Goal: Use online tool/utility: Utilize a website feature to perform a specific function

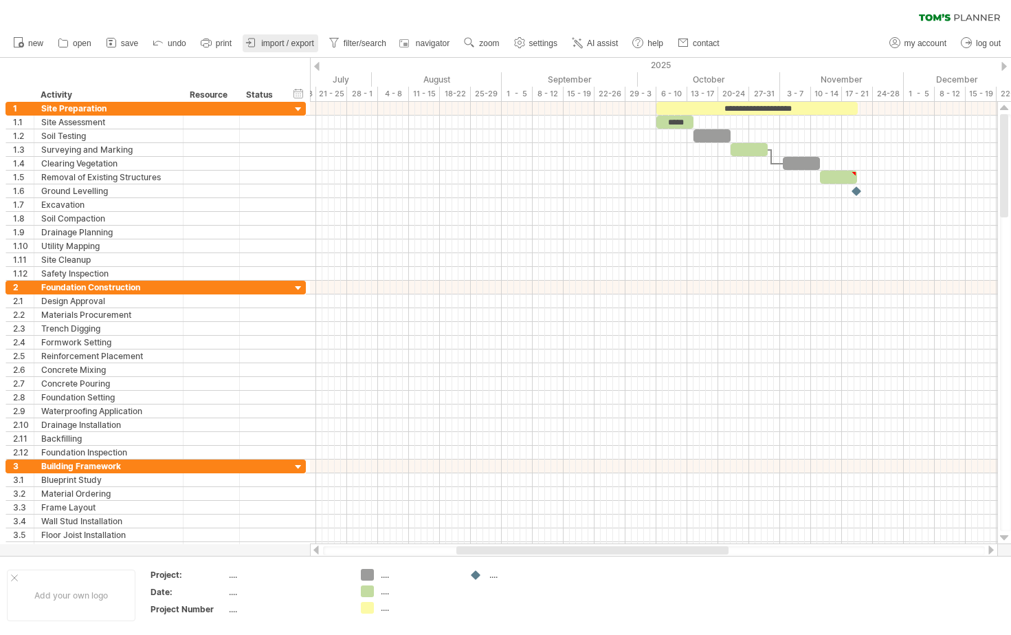
click at [285, 41] on span "import / export" at bounding box center [287, 44] width 53 height 10
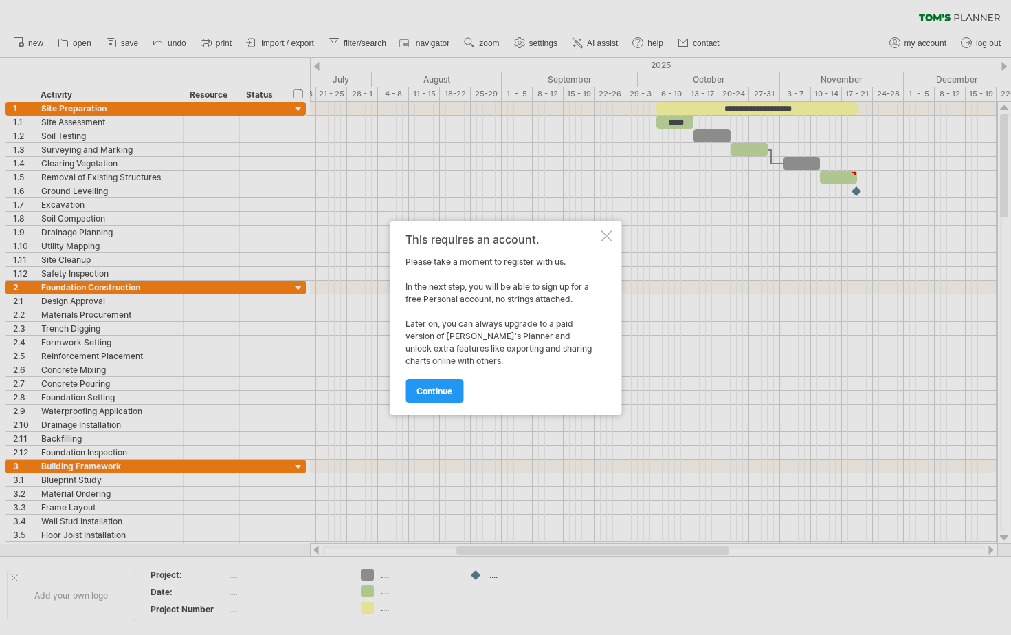
click at [127, 270] on div at bounding box center [505, 317] width 1011 height 635
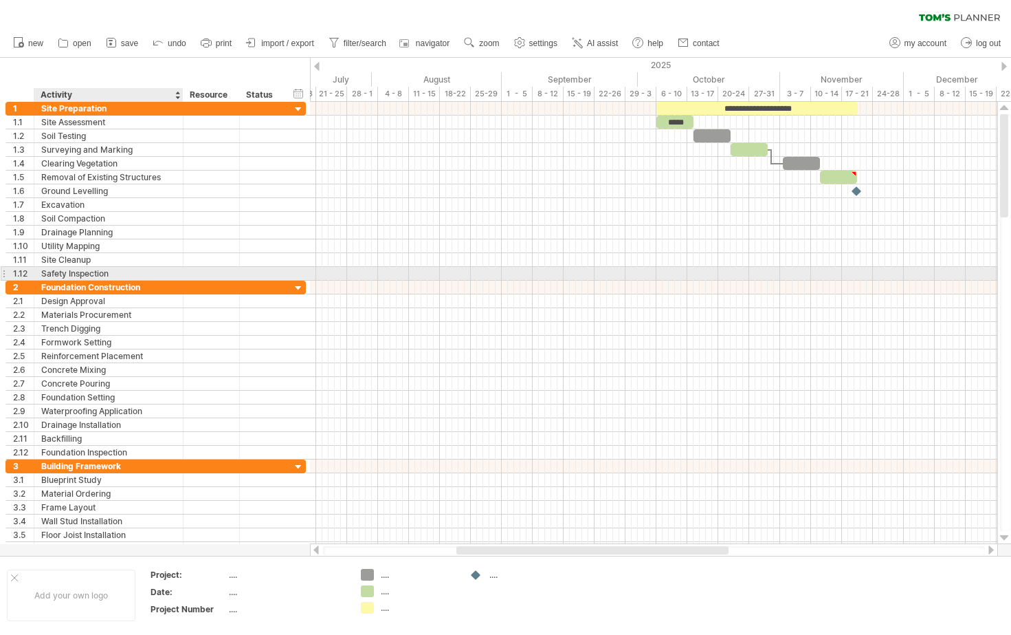
click at [135, 272] on div "Safety Inspection" at bounding box center [108, 273] width 135 height 13
click at [135, 272] on input "**********" at bounding box center [108, 273] width 135 height 13
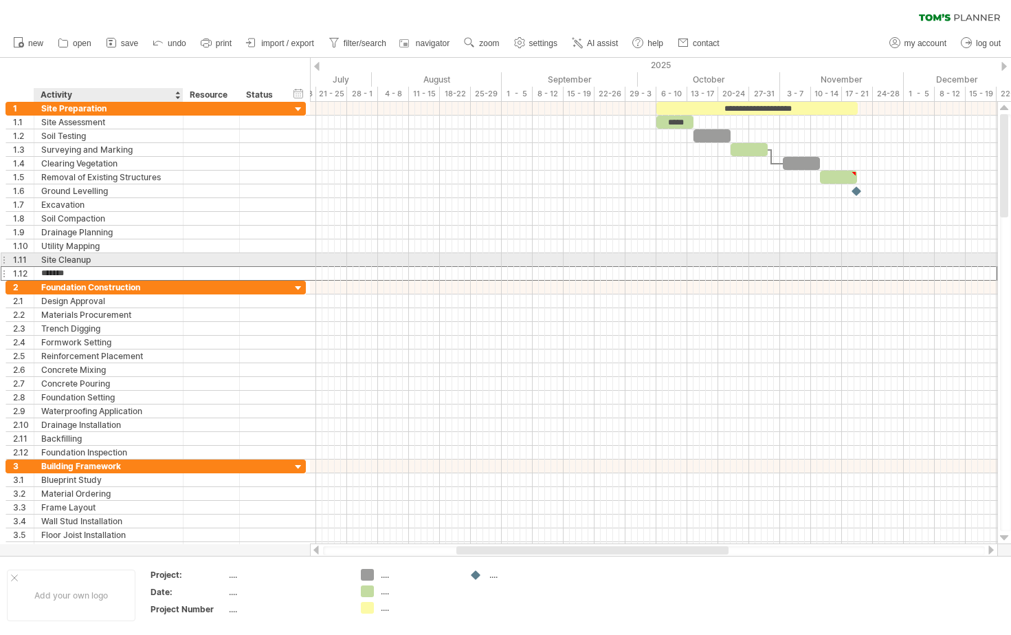
type input "**********"
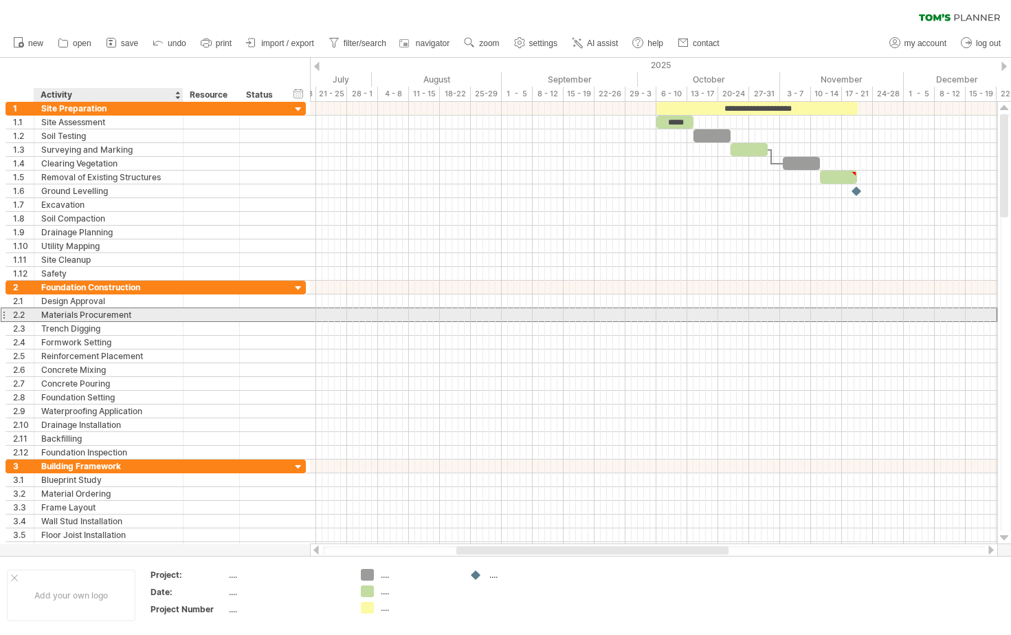
click at [141, 315] on div "Materials Procurement" at bounding box center [108, 314] width 135 height 13
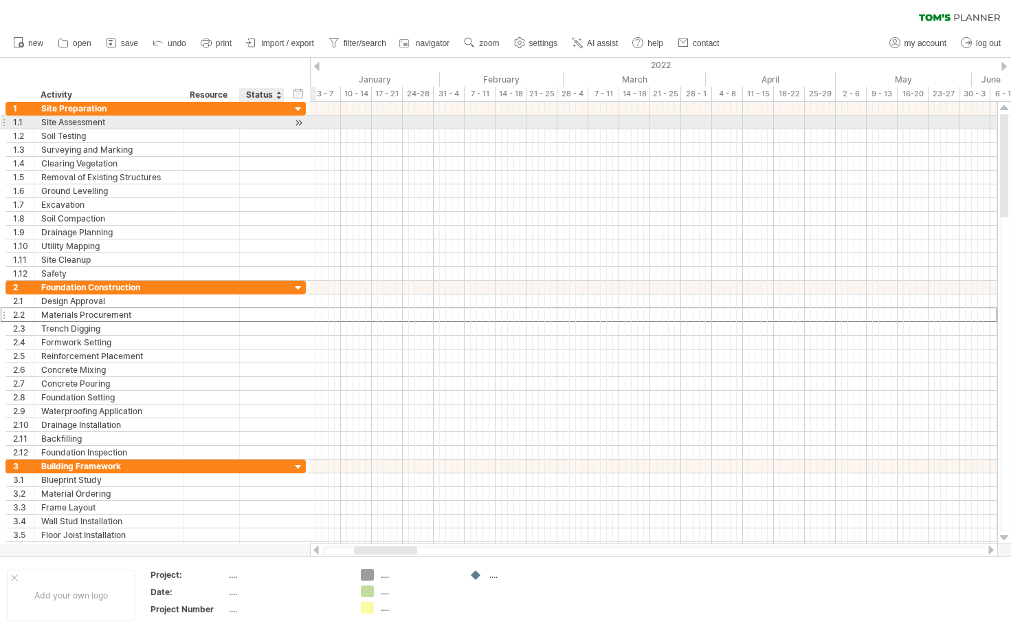
click at [300, 121] on div at bounding box center [298, 123] width 13 height 14
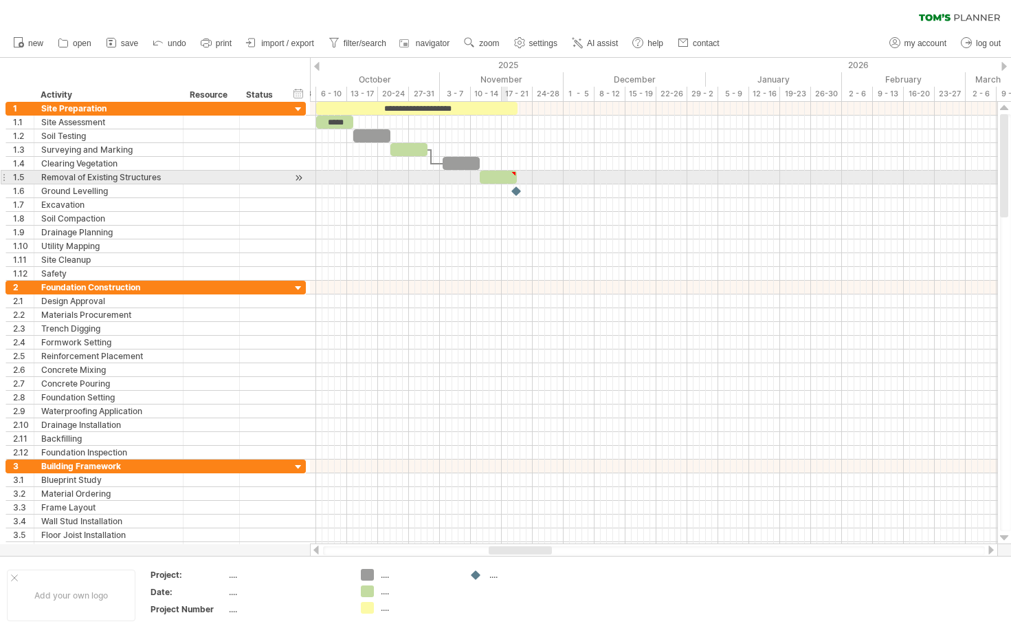
click at [503, 179] on div at bounding box center [498, 177] width 37 height 13
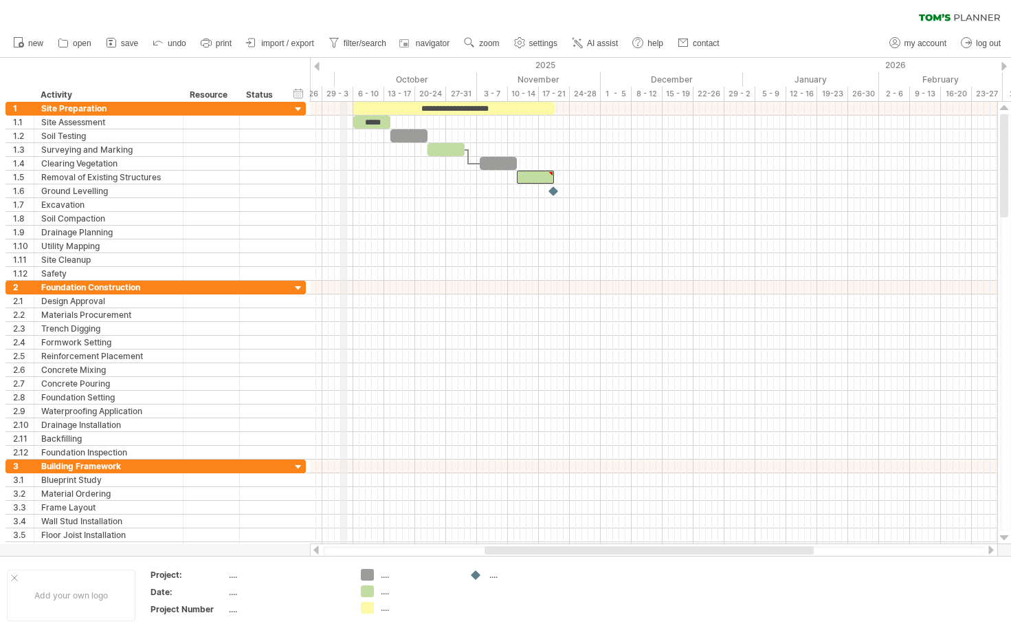
drag, startPoint x: 311, startPoint y: 78, endPoint x: 347, endPoint y: 82, distance: 35.9
click at [347, 82] on div "October" at bounding box center [406, 79] width 142 height 14
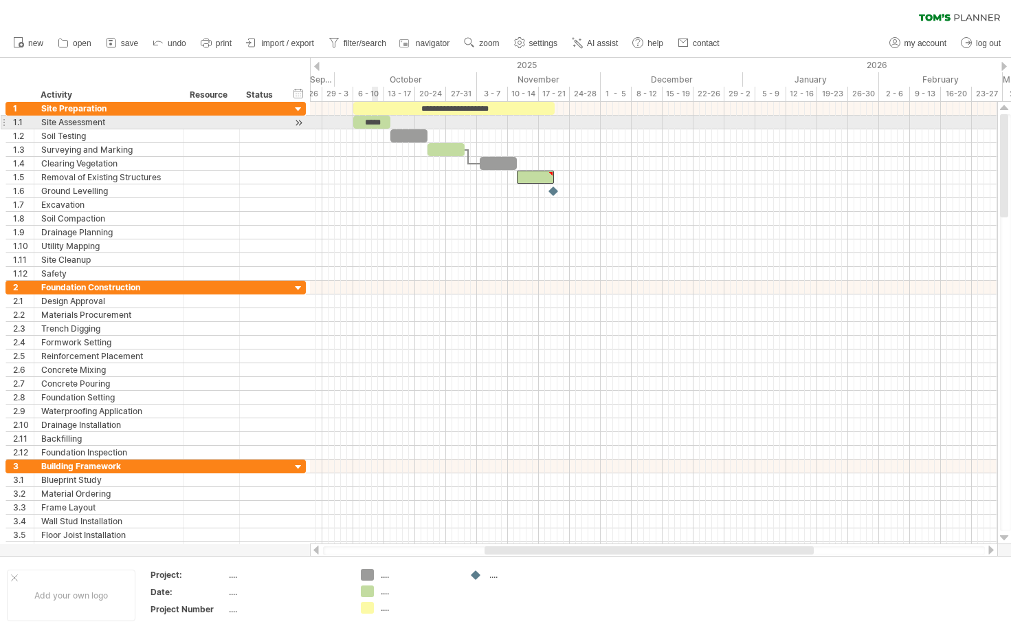
click at [373, 123] on div "*****" at bounding box center [371, 122] width 37 height 13
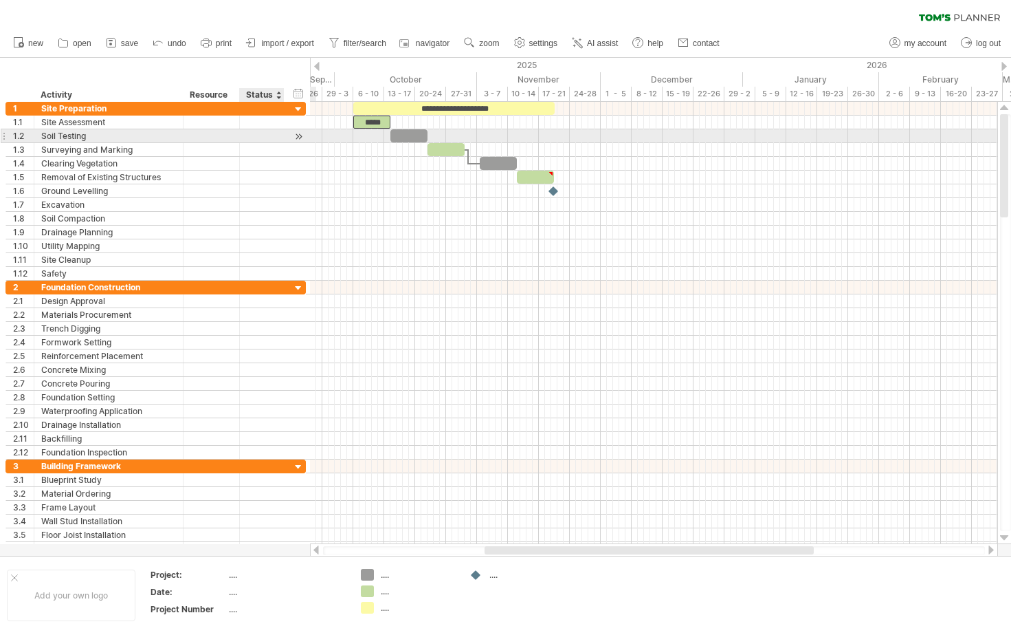
click at [267, 136] on div at bounding box center [262, 135] width 30 height 13
click at [267, 136] on input "text" at bounding box center [262, 135] width 30 height 13
click at [298, 137] on div at bounding box center [298, 136] width 13 height 14
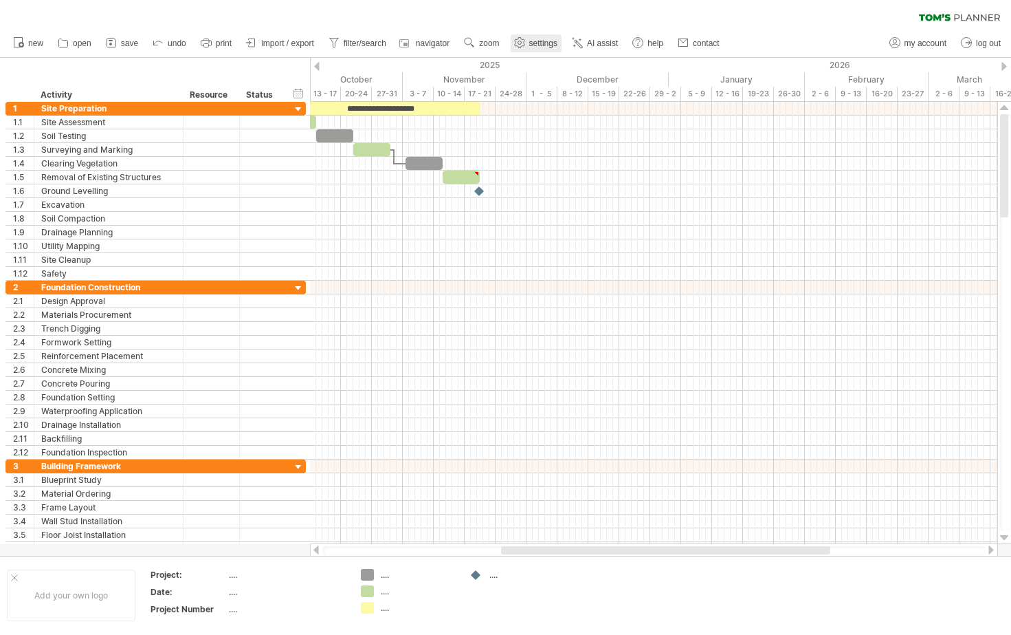
click at [527, 43] on use at bounding box center [520, 43] width 14 height 14
select select "*"
select select "**"
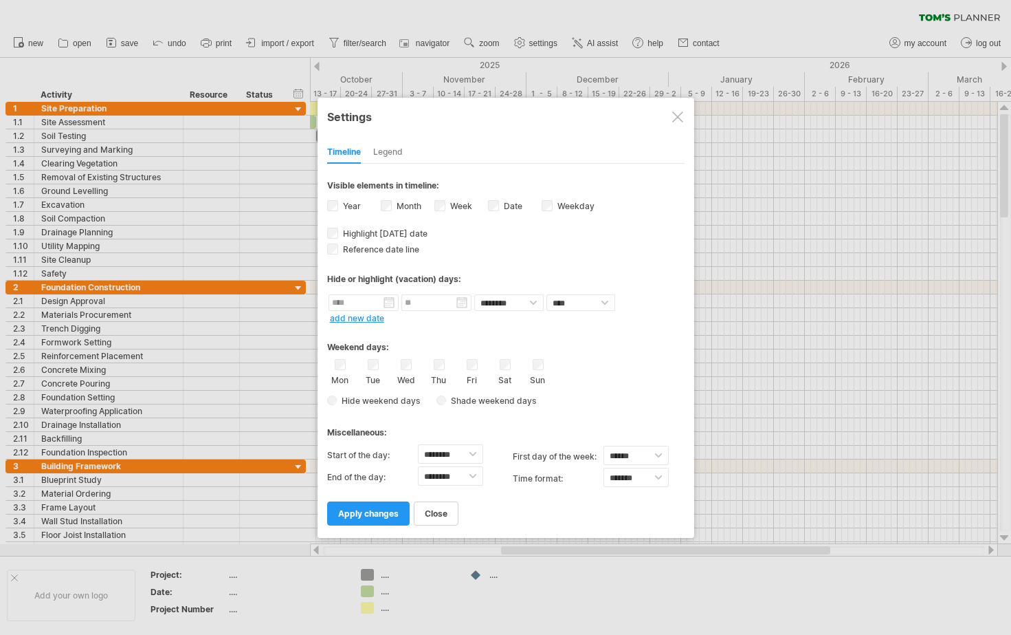
click at [381, 151] on div "Legend" at bounding box center [388, 153] width 30 height 22
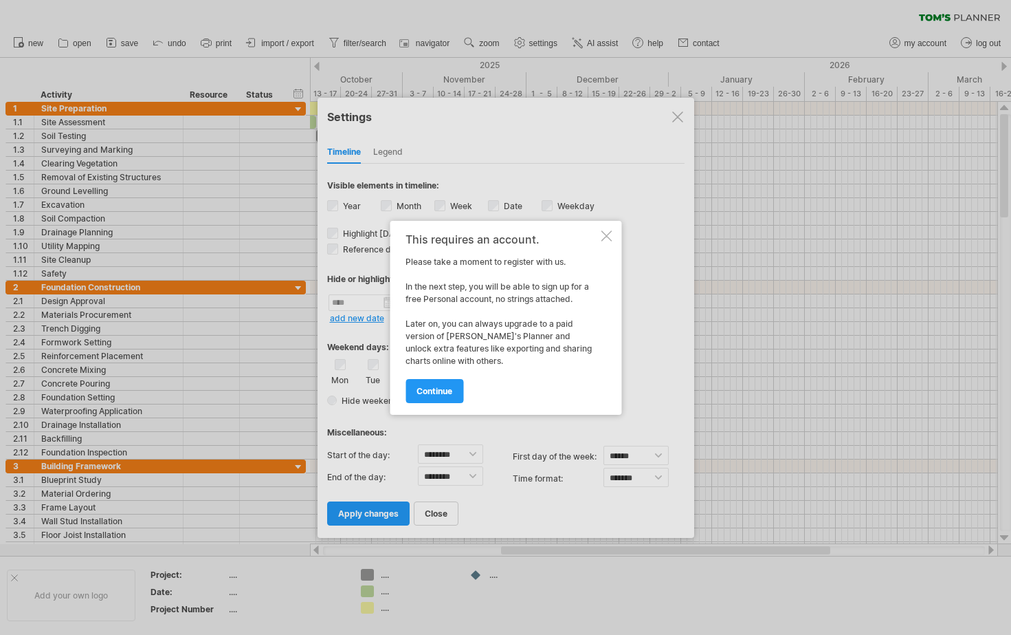
click at [604, 241] on div at bounding box center [606, 235] width 11 height 11
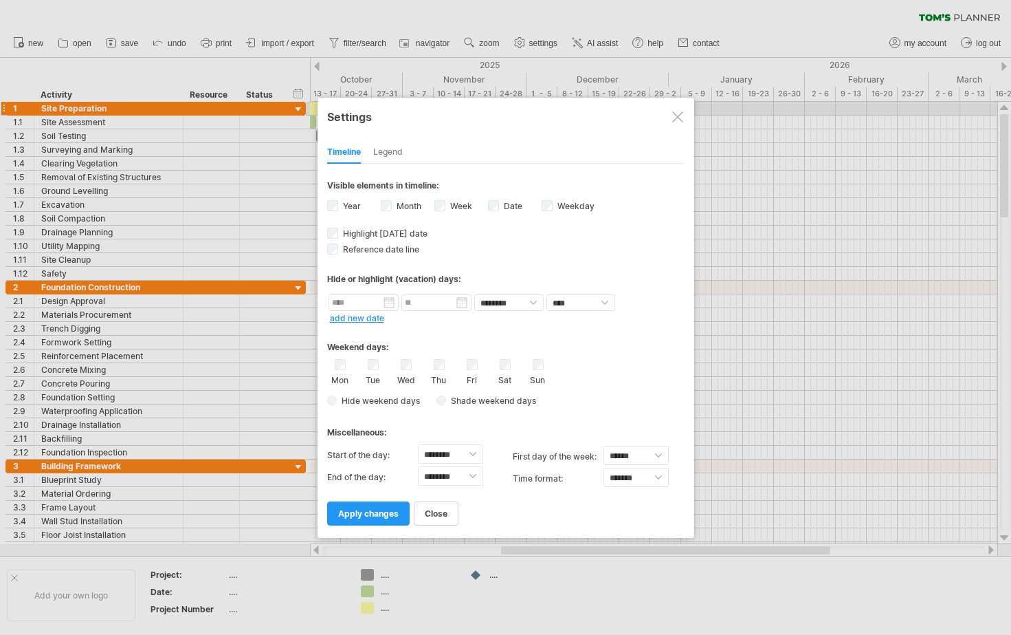
click at [679, 113] on div at bounding box center [677, 116] width 11 height 11
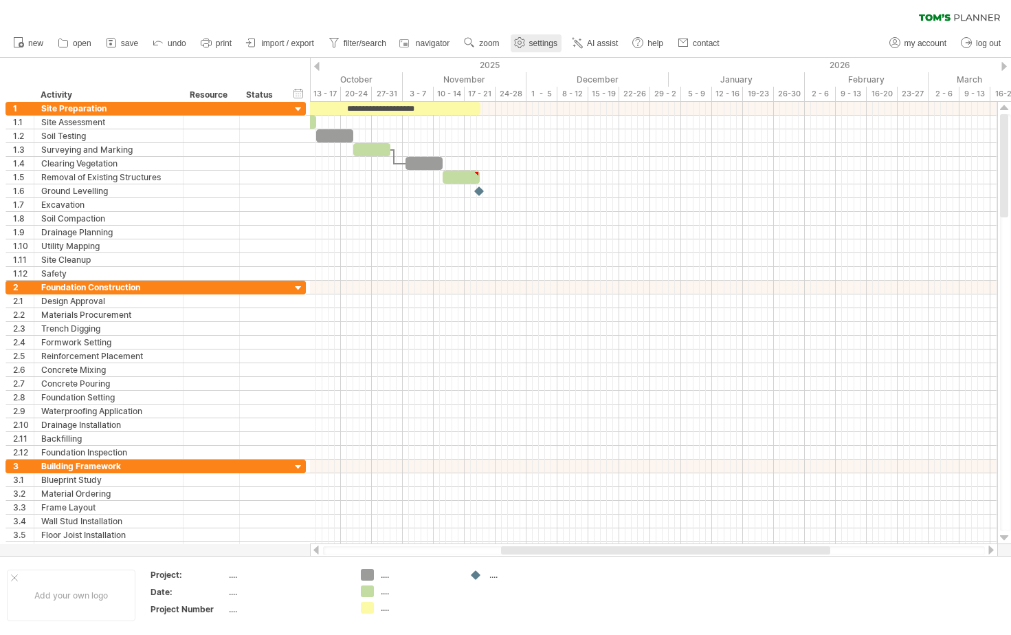
click at [548, 45] on span "settings" at bounding box center [543, 44] width 28 height 10
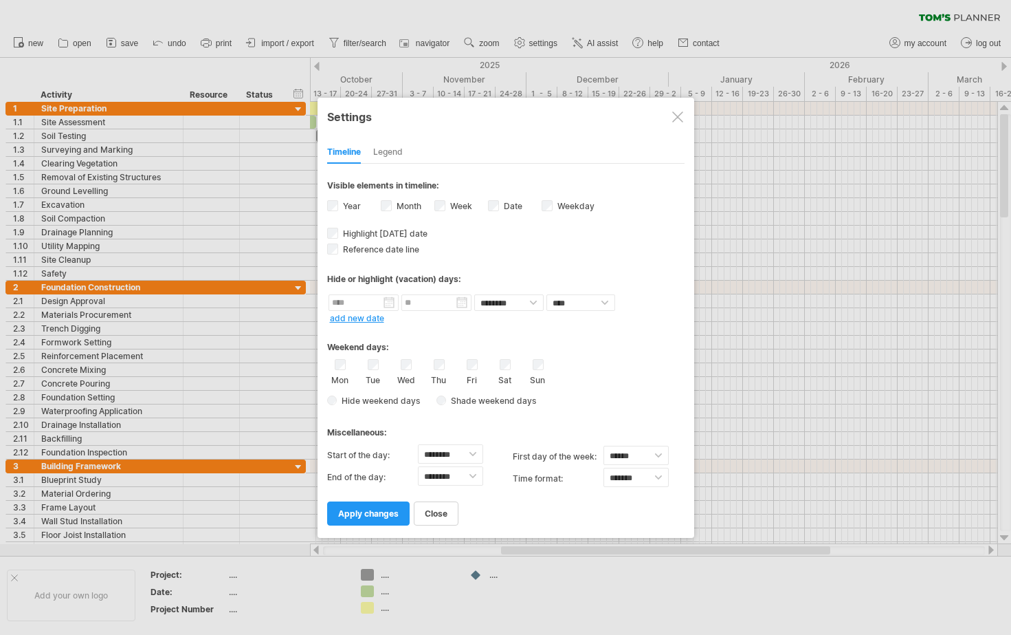
click at [613, 41] on div at bounding box center [505, 317] width 1011 height 635
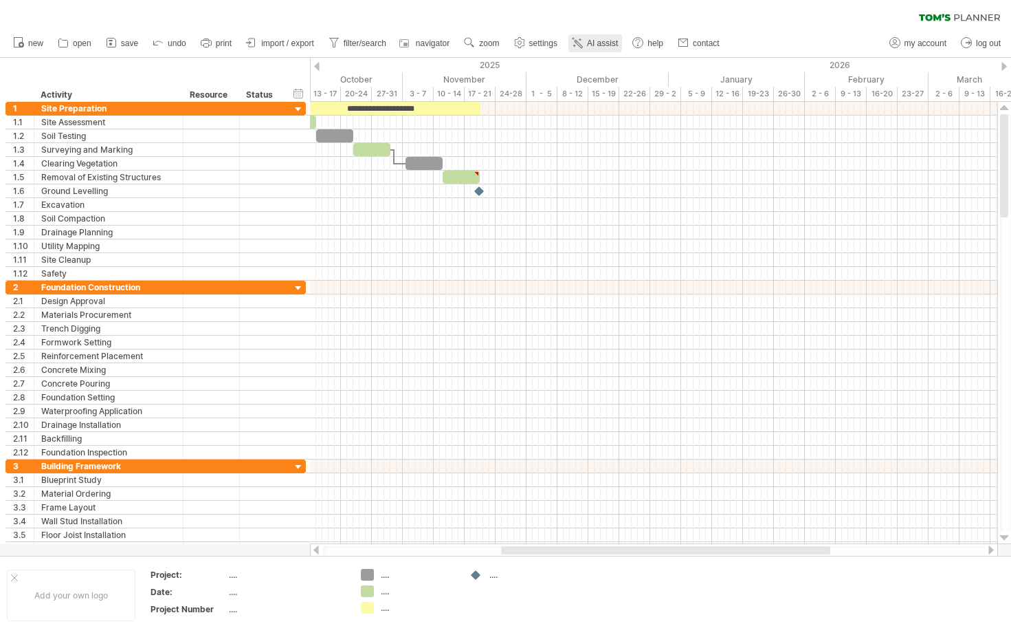
click at [613, 41] on span "AI assist" at bounding box center [602, 44] width 31 height 10
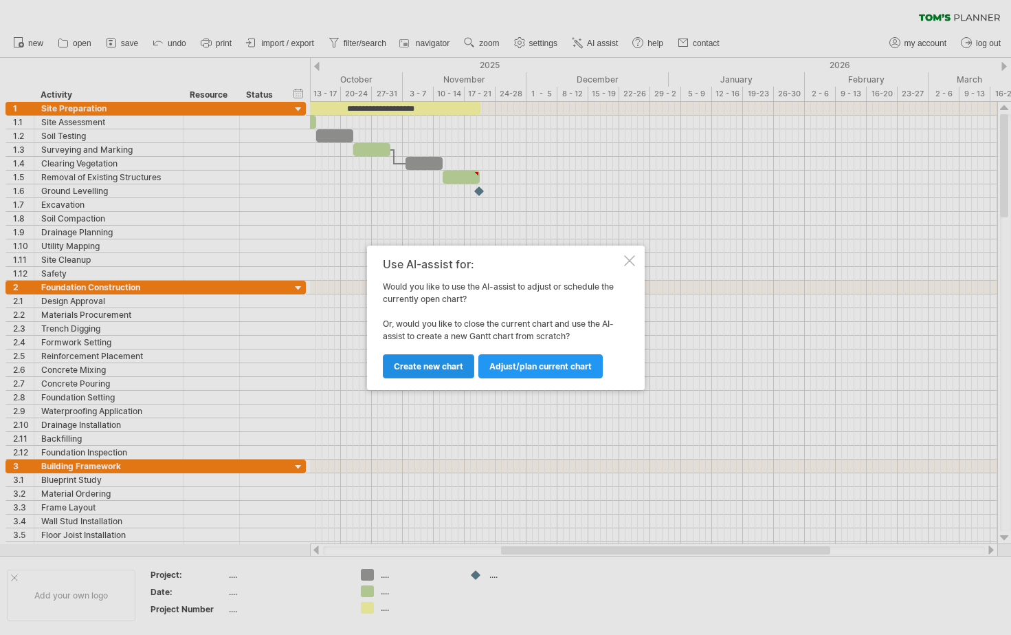
click at [441, 369] on span "Create new chart" at bounding box center [428, 366] width 69 height 10
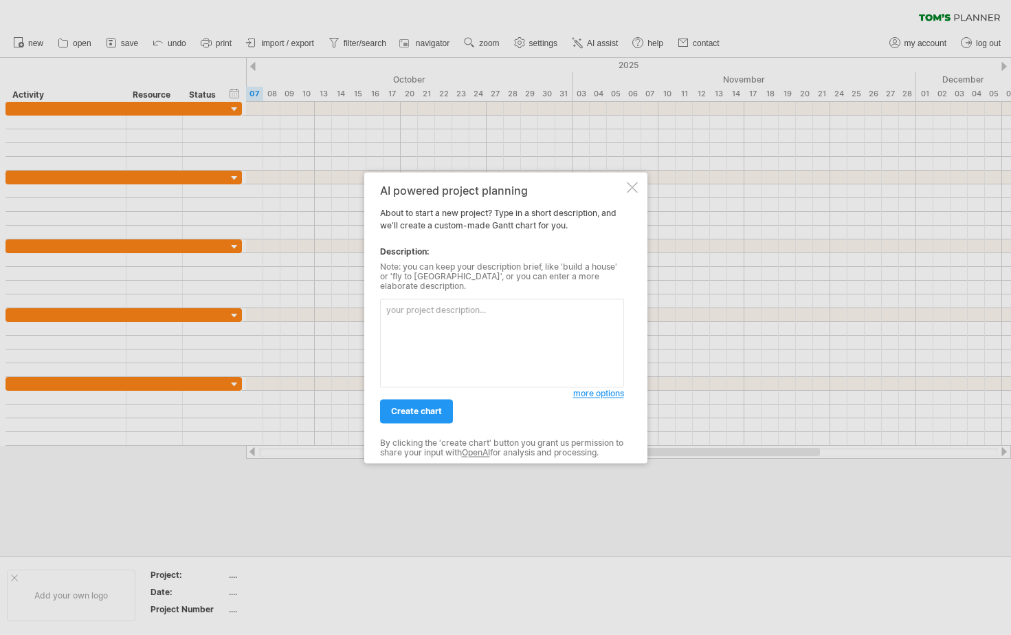
click at [628, 193] on div at bounding box center [632, 187] width 11 height 11
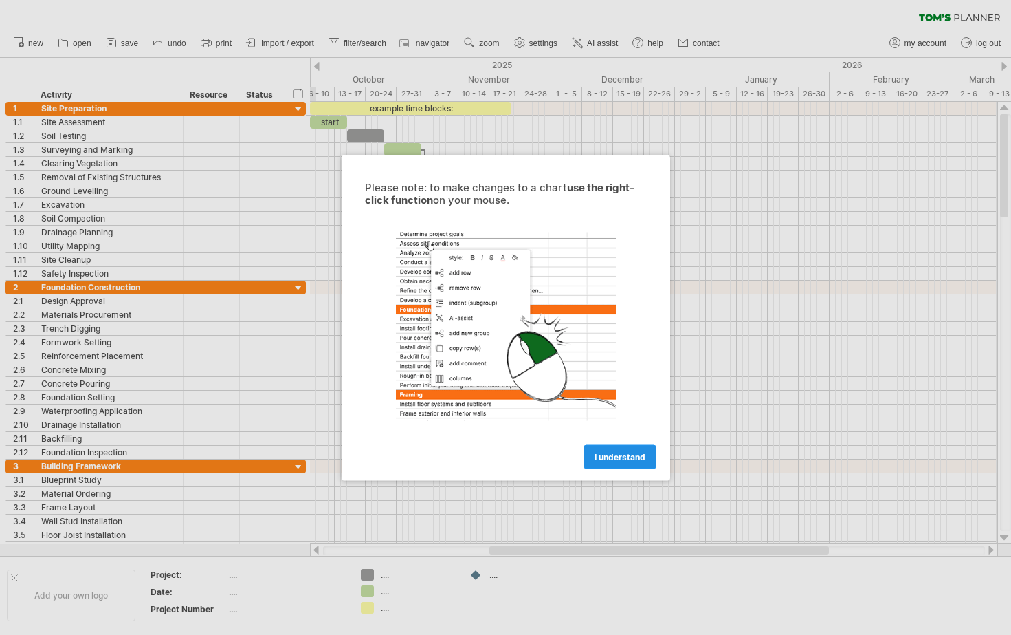
click at [613, 450] on link "I understand" at bounding box center [620, 456] width 73 height 24
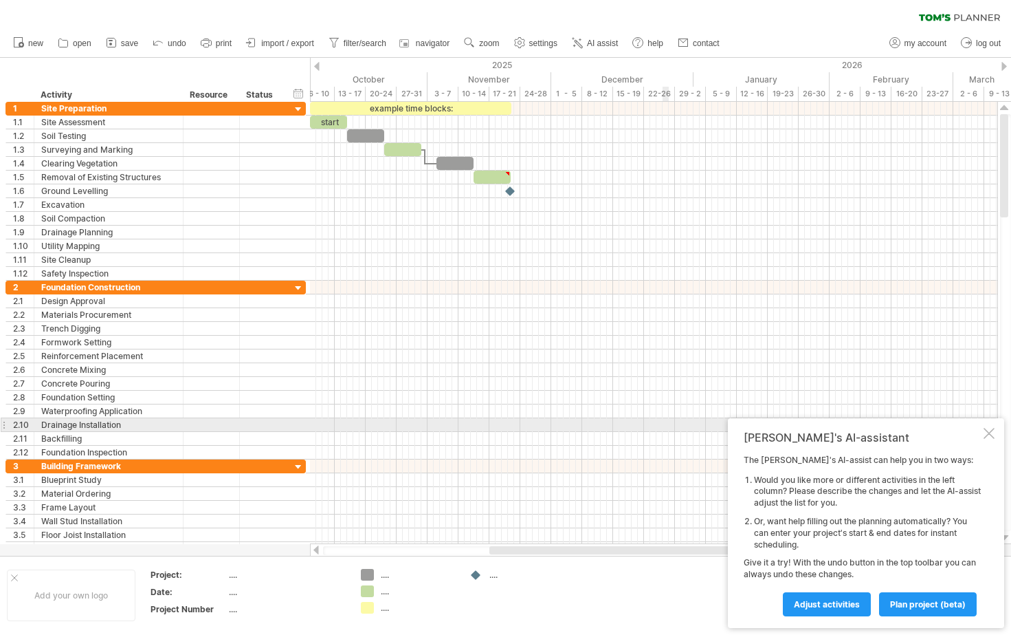
click at [664, 419] on div at bounding box center [654, 425] width 688 height 14
click at [666, 421] on div at bounding box center [654, 425] width 688 height 14
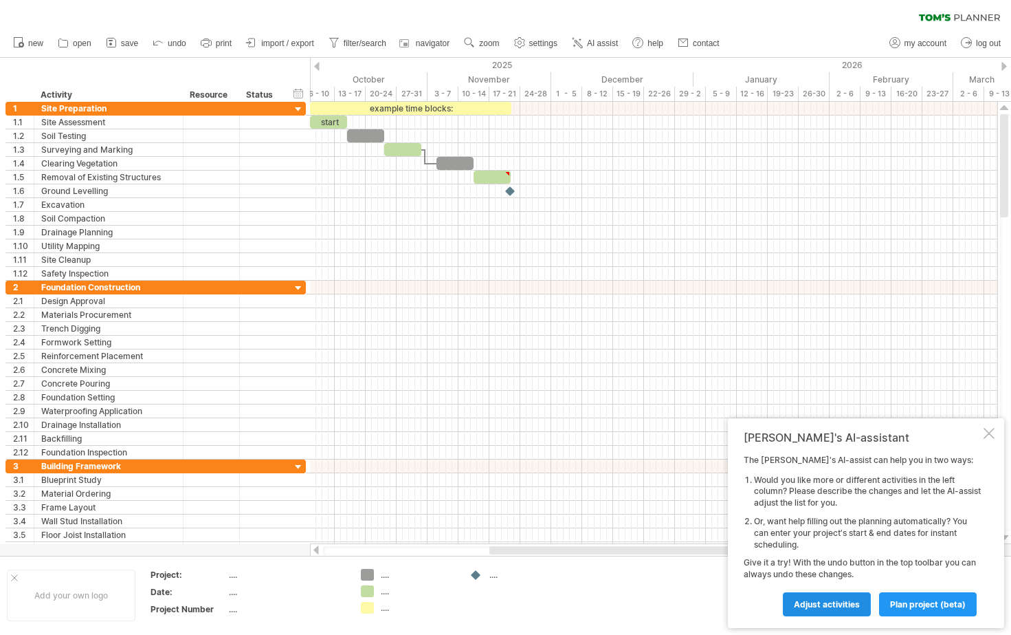
click at [848, 600] on span "Adjust activities" at bounding box center [827, 604] width 66 height 10
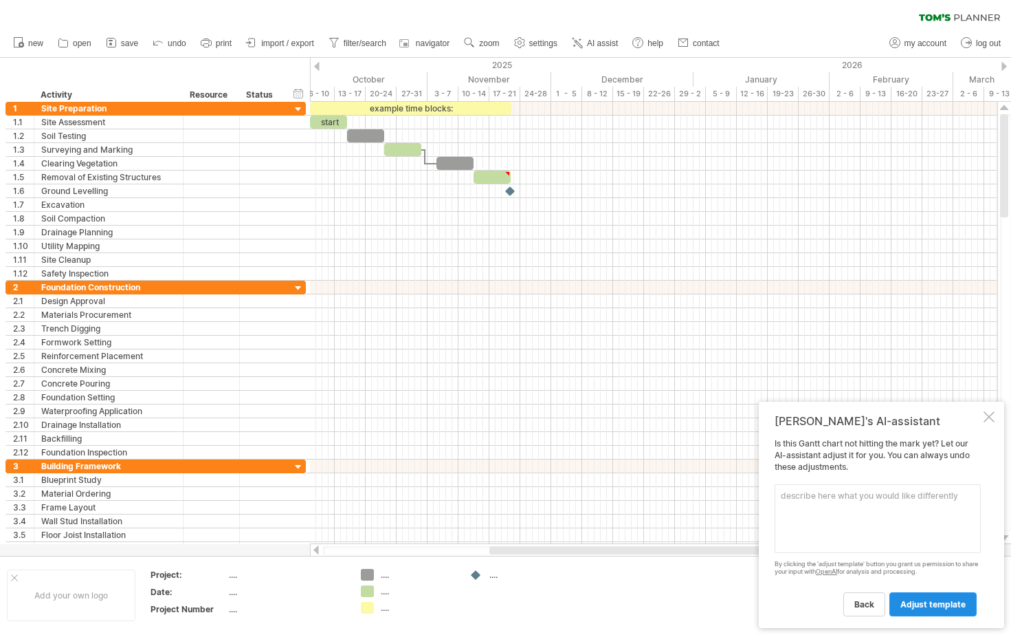
click at [945, 607] on span "adjust template" at bounding box center [933, 604] width 65 height 10
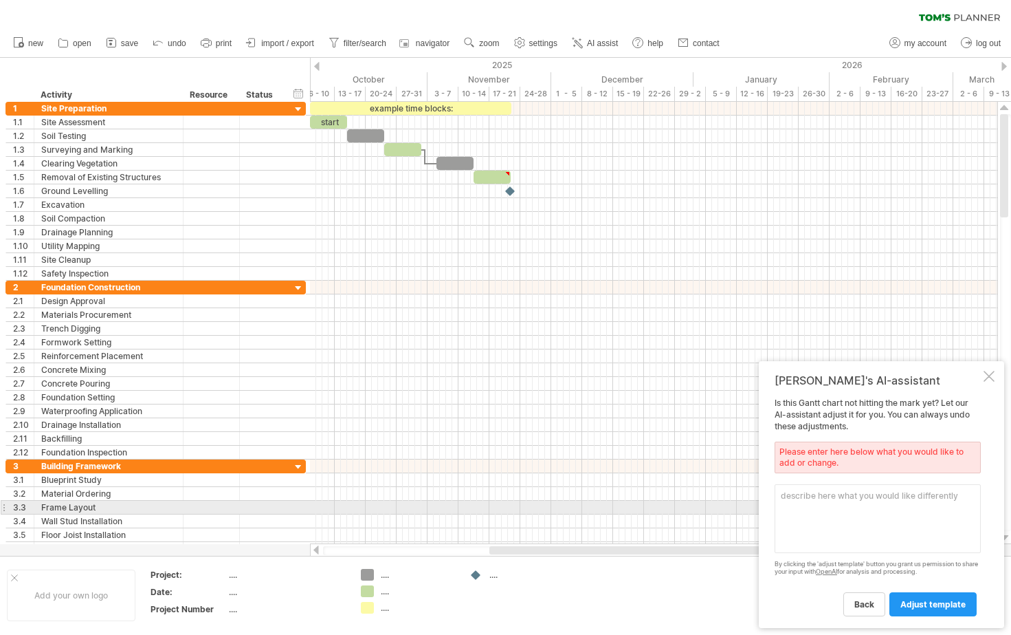
click at [898, 508] on textarea at bounding box center [878, 518] width 206 height 69
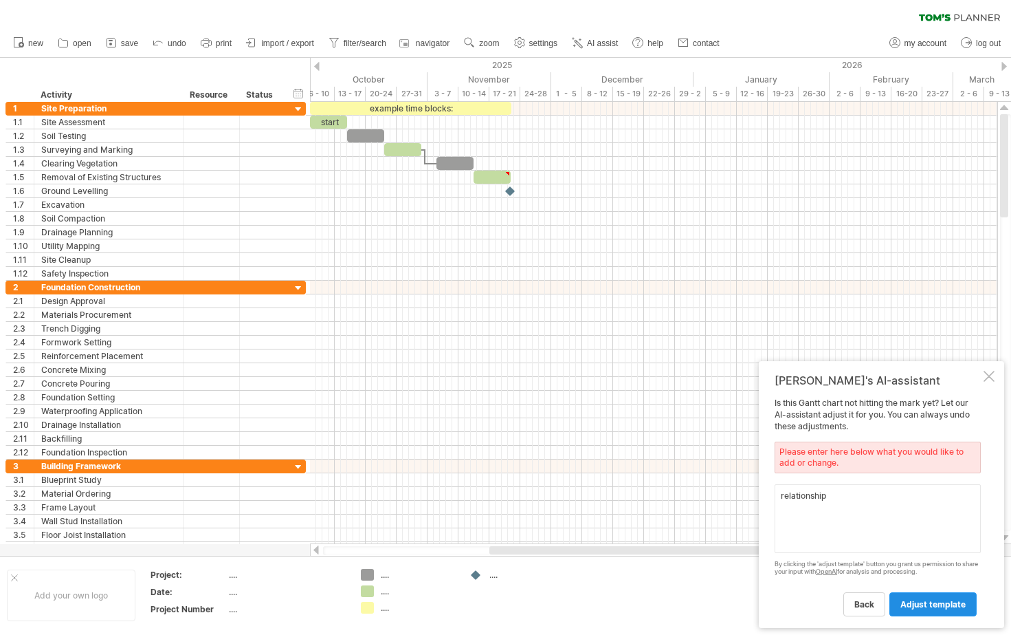
type textarea "relationship"
click at [928, 606] on span "adjust template" at bounding box center [933, 604] width 65 height 10
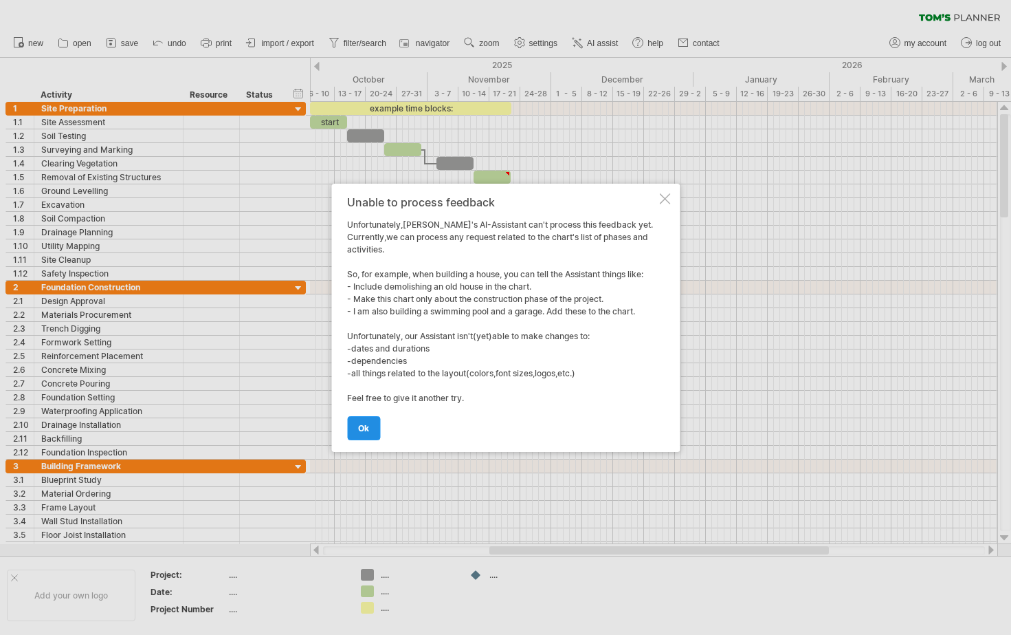
click at [366, 428] on span "ok" at bounding box center [363, 428] width 11 height 10
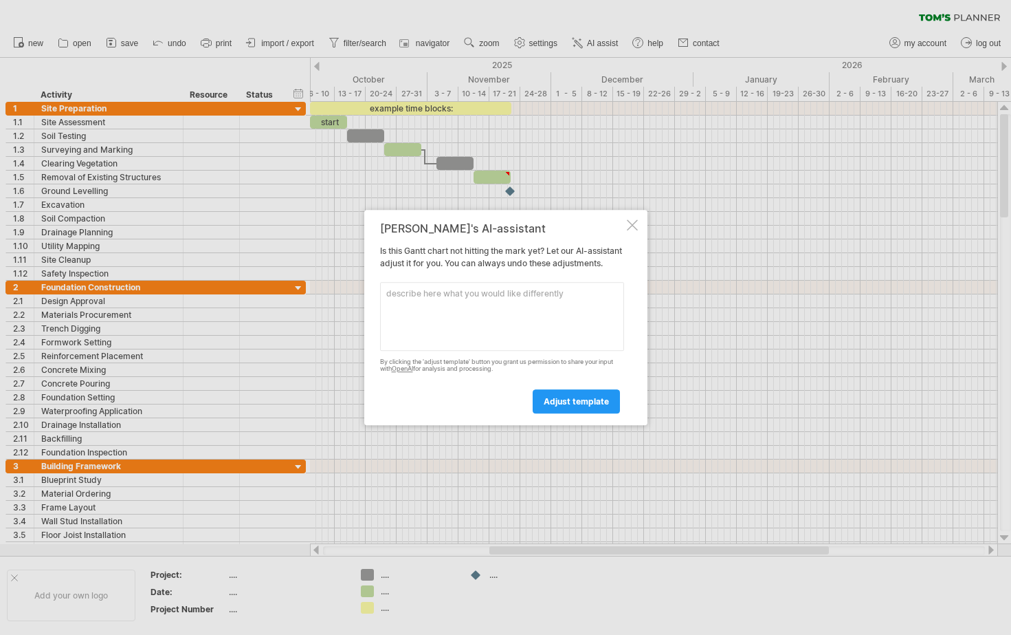
click at [536, 329] on textarea at bounding box center [502, 316] width 244 height 69
click at [426, 303] on textarea "show take relationship" at bounding box center [502, 316] width 244 height 69
type textarea "show task relationship"
click at [556, 406] on span "adjust template" at bounding box center [576, 401] width 65 height 10
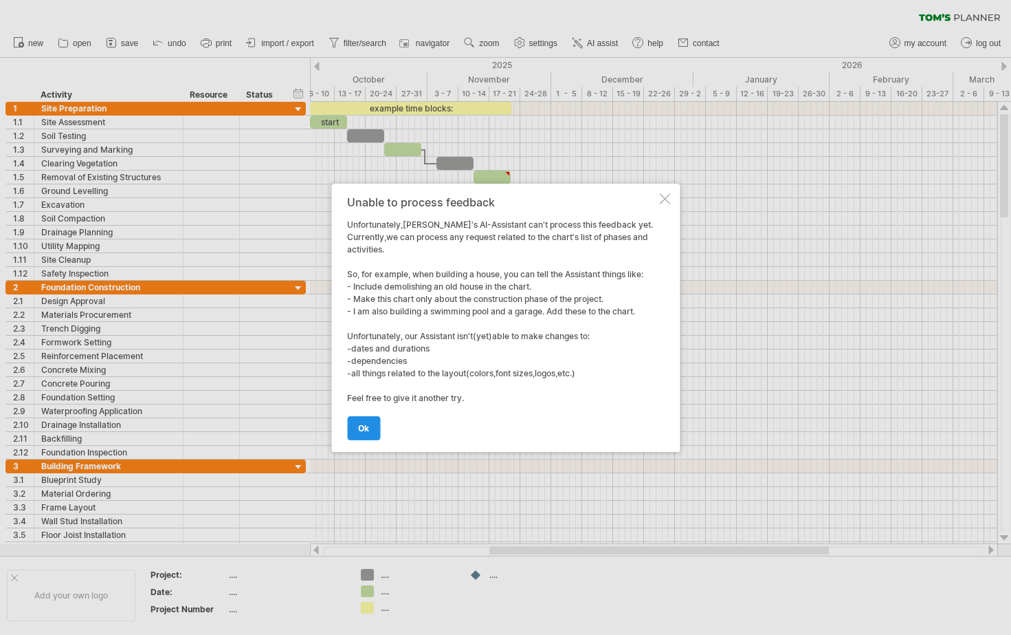
click at [355, 430] on link "ok" at bounding box center [363, 428] width 33 height 24
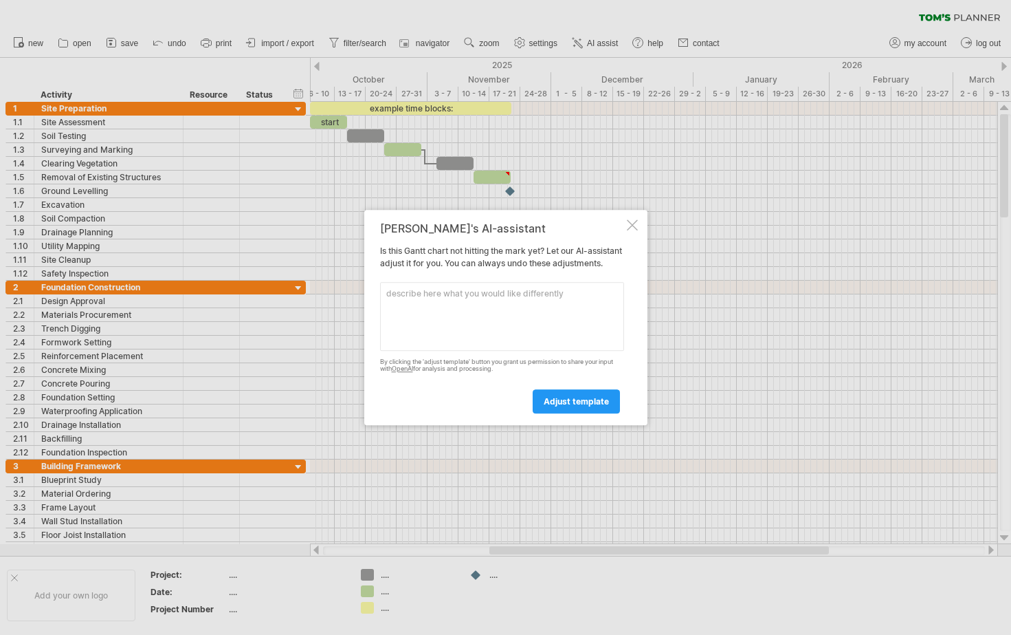
click at [633, 219] on div at bounding box center [632, 224] width 11 height 11
